Goal: Find specific page/section: Find specific page/section

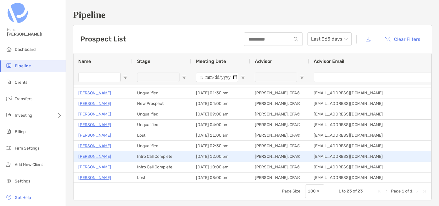
scroll to position [62, 0]
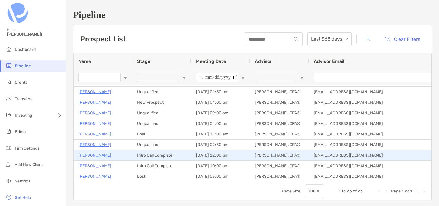
click at [102, 155] on p "[PERSON_NAME]" at bounding box center [94, 155] width 33 height 7
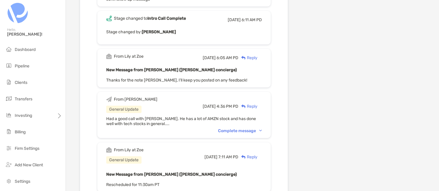
scroll to position [744, 0]
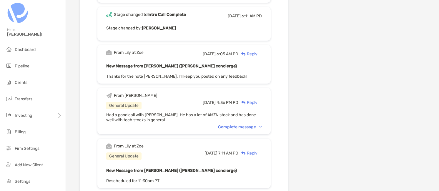
click at [150, 112] on span "Had a good call with Amogh. He has a lot of AMZN stock and has done well with t…" at bounding box center [181, 117] width 150 height 10
click at [142, 112] on span "Had a good call with Amogh. He has a lot of AMZN stock and has done well with t…" at bounding box center [181, 117] width 150 height 10
click at [245, 124] on div "Complete message" at bounding box center [240, 126] width 44 height 5
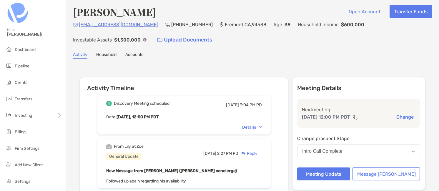
scroll to position [0, 0]
